Goal: Communication & Community: Participate in discussion

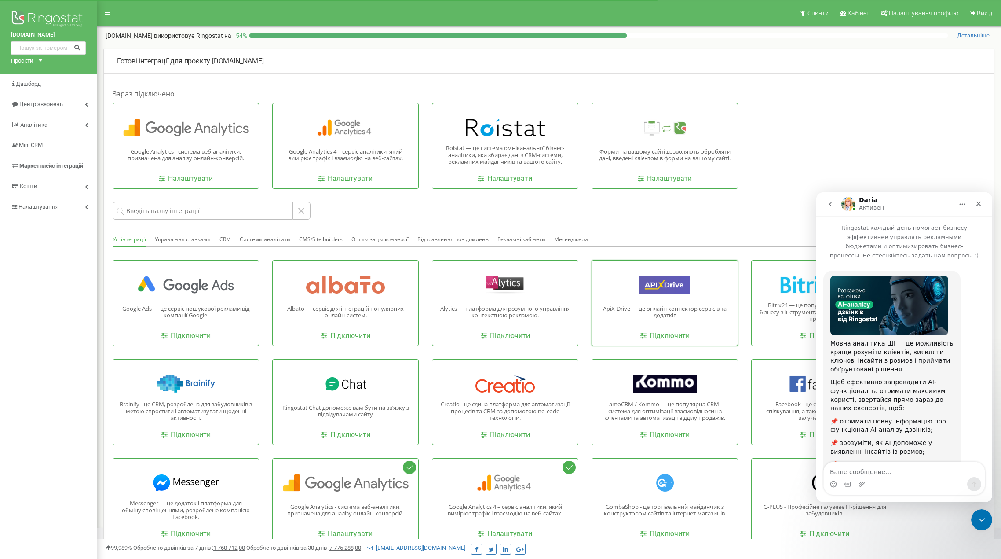
scroll to position [564, 0]
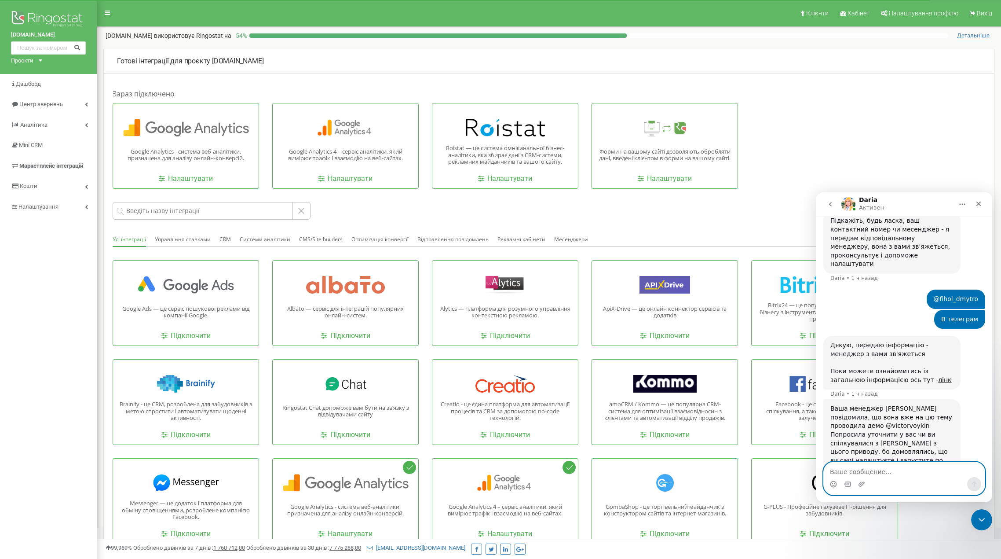
click at [902, 473] on textarea "Ваше сообщение..." at bounding box center [904, 469] width 161 height 15
type textarea "Я перехопив цю задачку у [PERSON_NAME]"
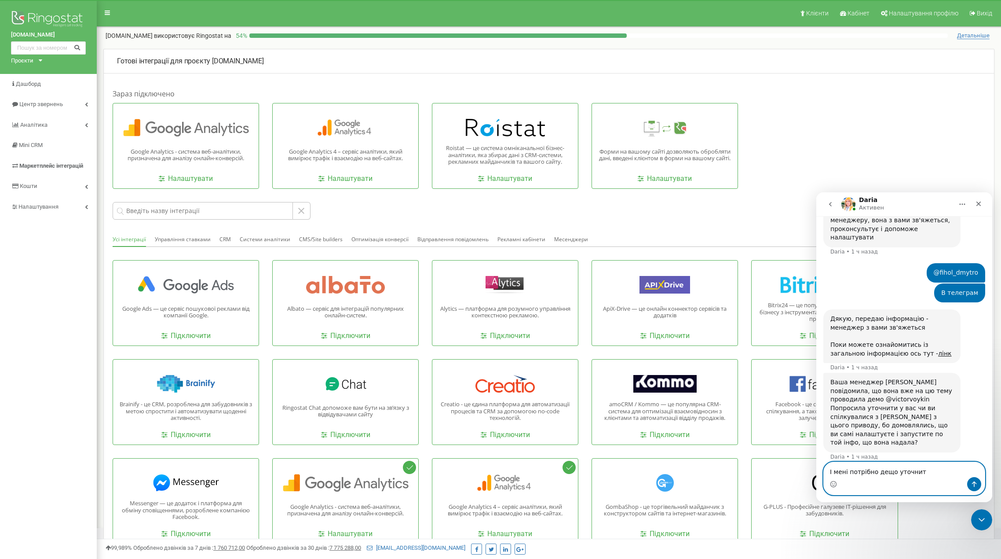
type textarea "І мені потрібно дещо уточнити"
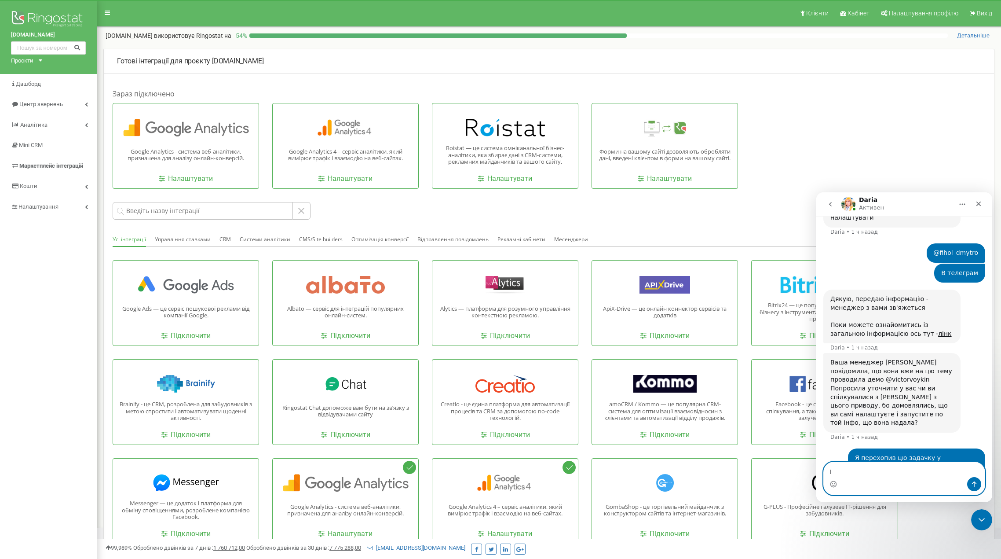
type textarea "І"
type textarea "І зробити невеликі зміни у впроваджені"
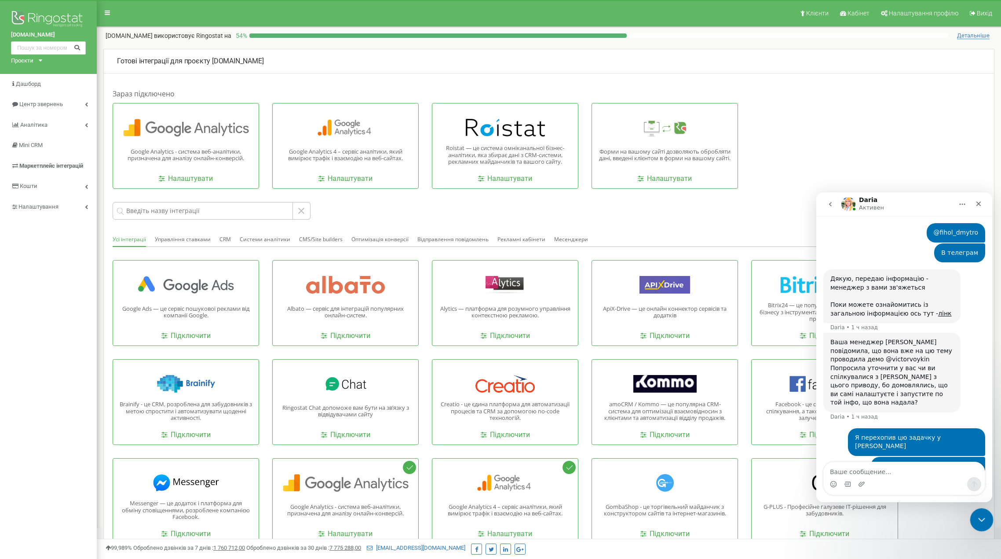
click at [979, 512] on div "Закрыть службу сообщений Intercom" at bounding box center [980, 518] width 21 height 21
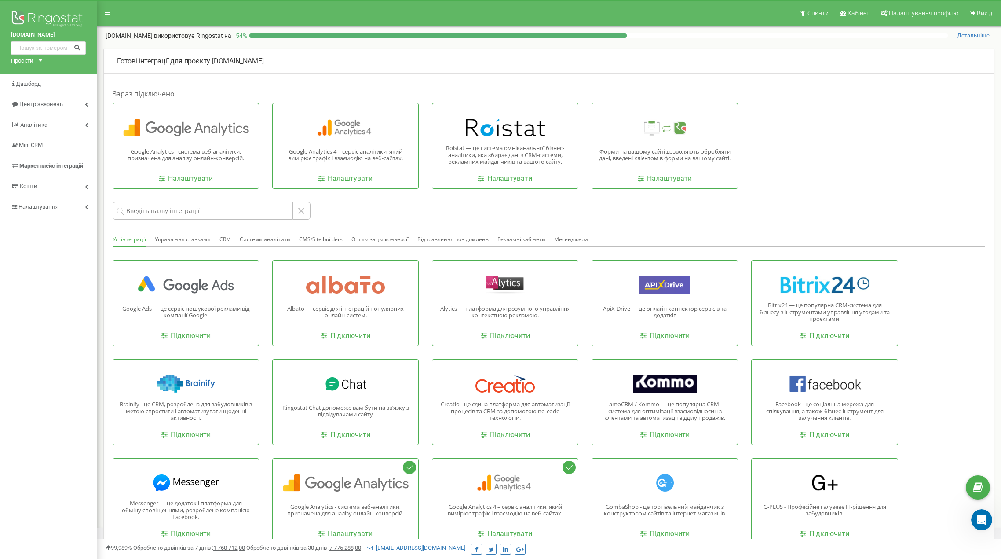
scroll to position [638, 0]
click at [985, 518] on icon "Открыть службу сообщений Intercom" at bounding box center [981, 518] width 15 height 15
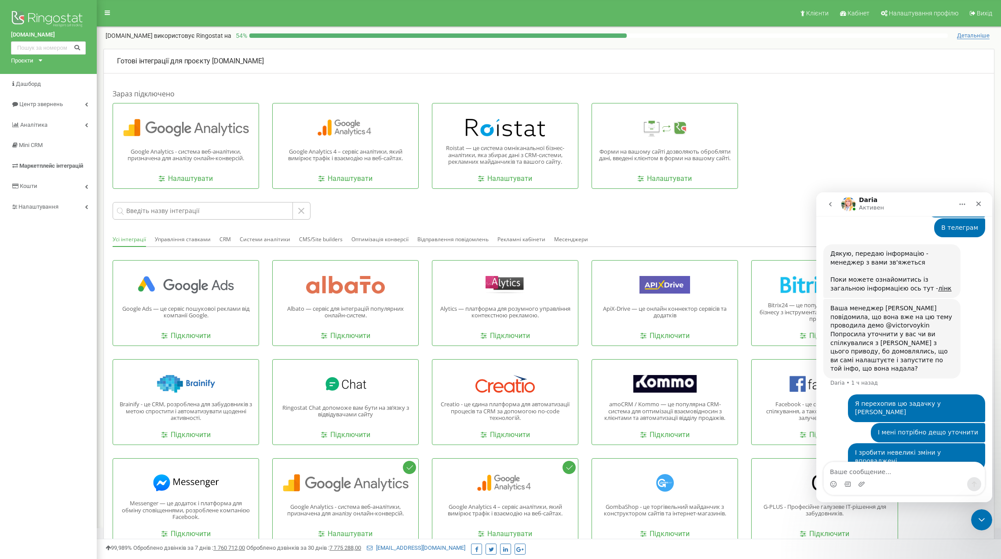
click at [897, 471] on textarea "Ваше сообщение..." at bounding box center [904, 469] width 161 height 15
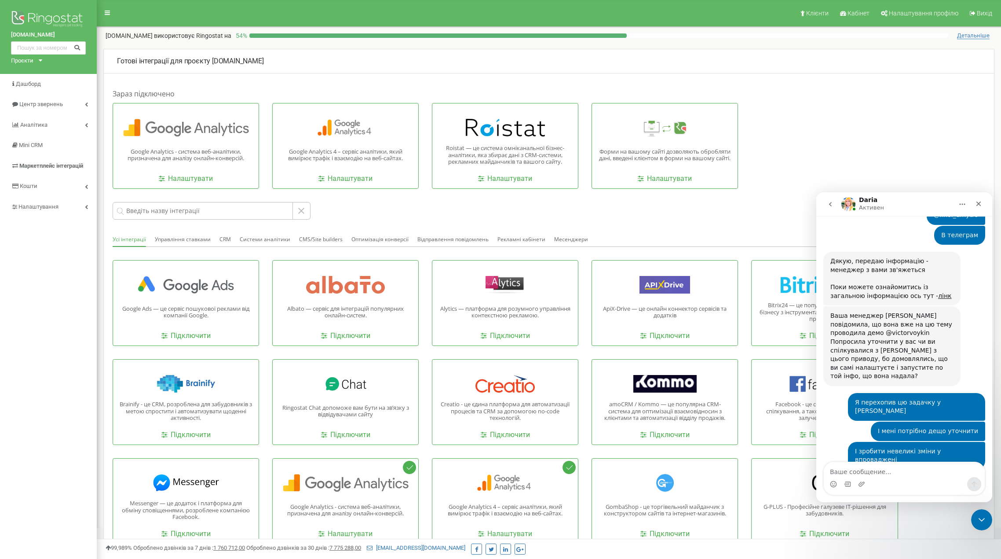
scroll to position [630, 0]
click at [989, 517] on div "Закрыть службу сообщений Intercom" at bounding box center [980, 518] width 21 height 21
